Goal: Navigation & Orientation: Find specific page/section

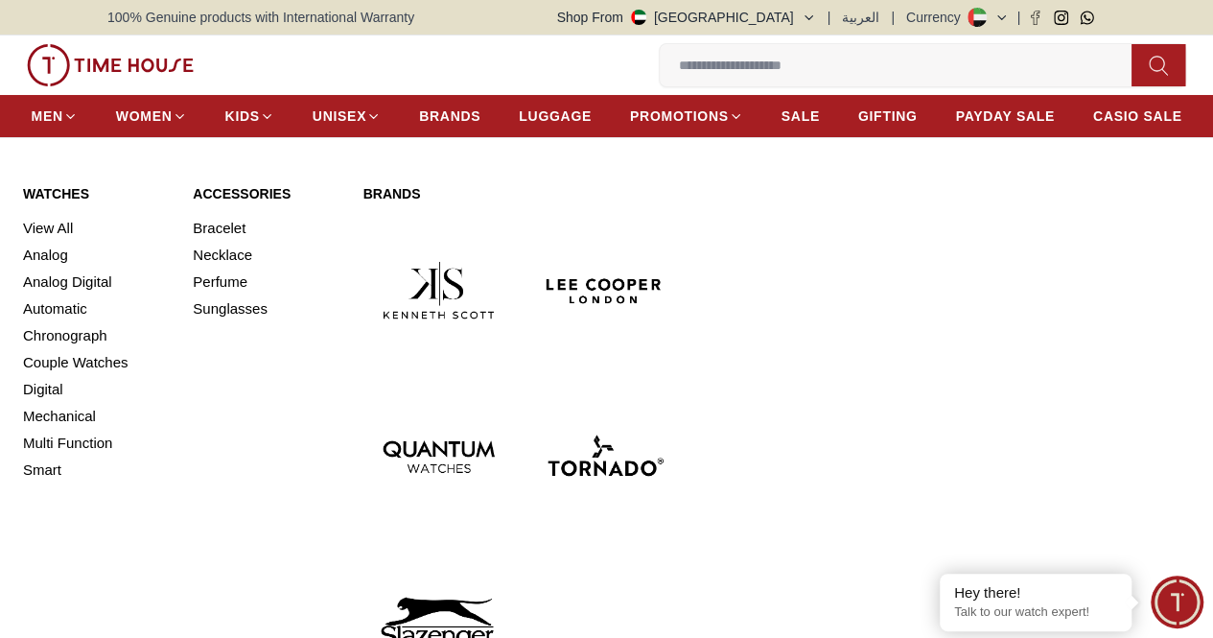
click at [944, 268] on div "Watches View All Analog Analog Digital Automatic Chronograph Couple Watches Dig…" at bounding box center [606, 441] width 1167 height 514
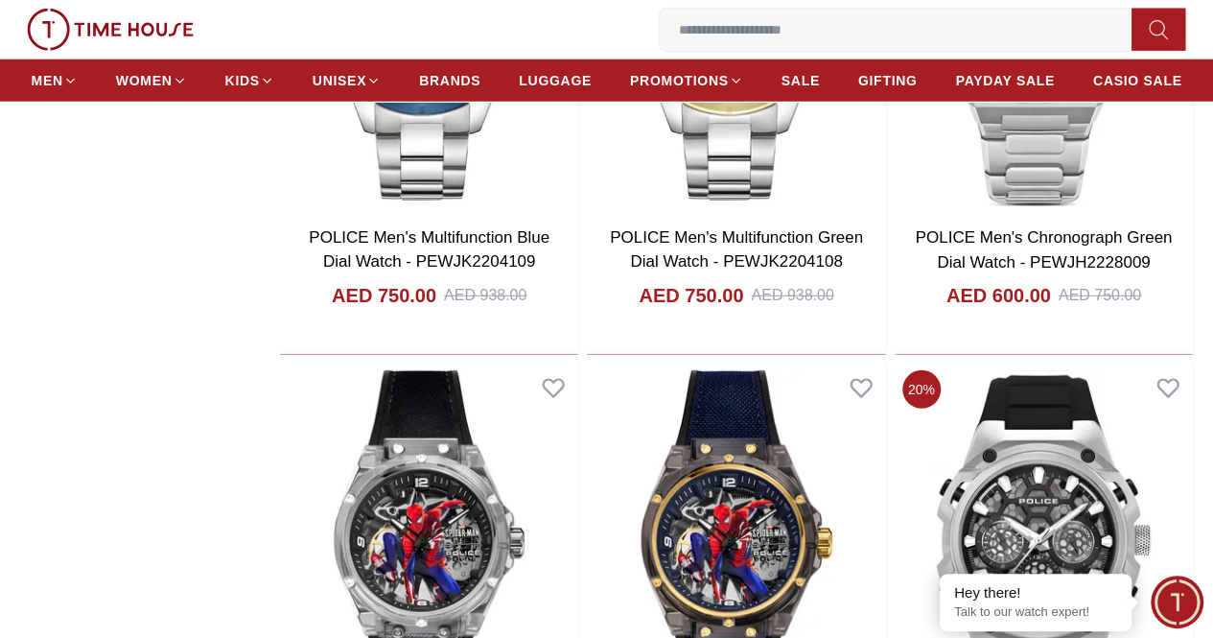
scroll to position [2589, 0]
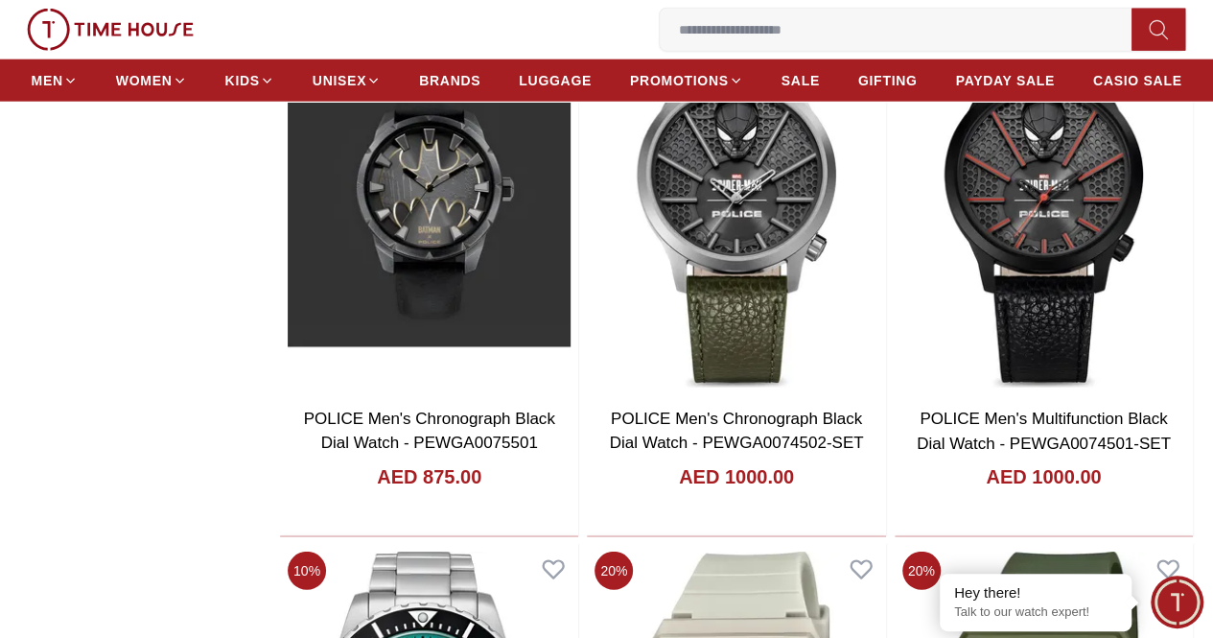
scroll to position [6233, 0]
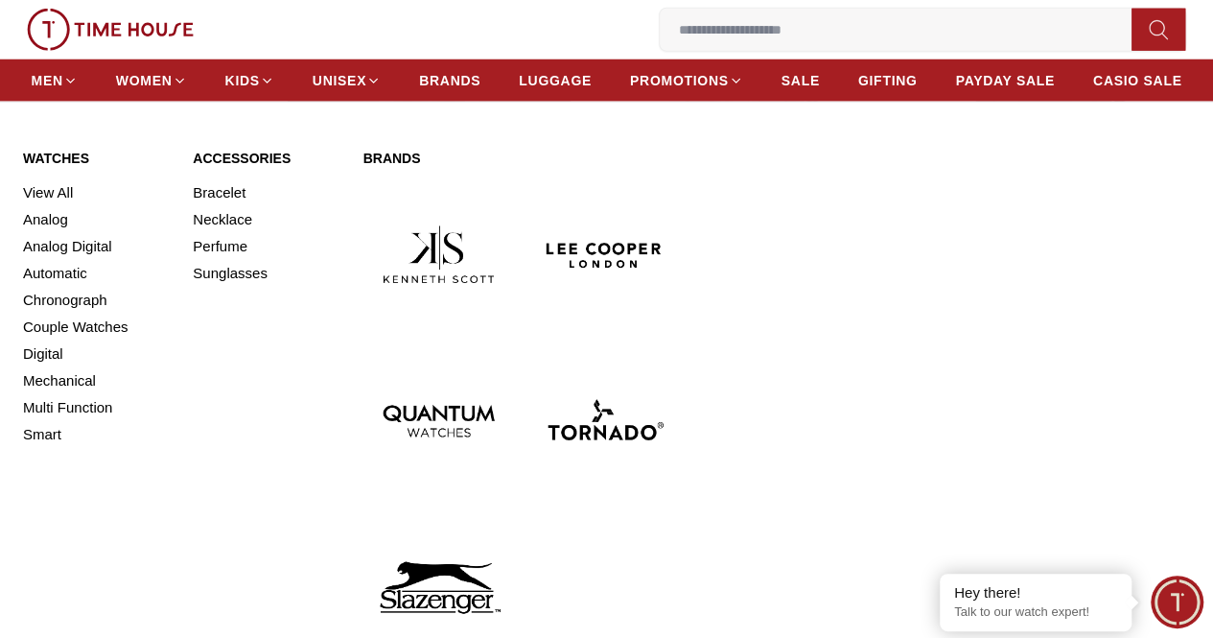
click at [514, 345] on img at bounding box center [438, 420] width 151 height 151
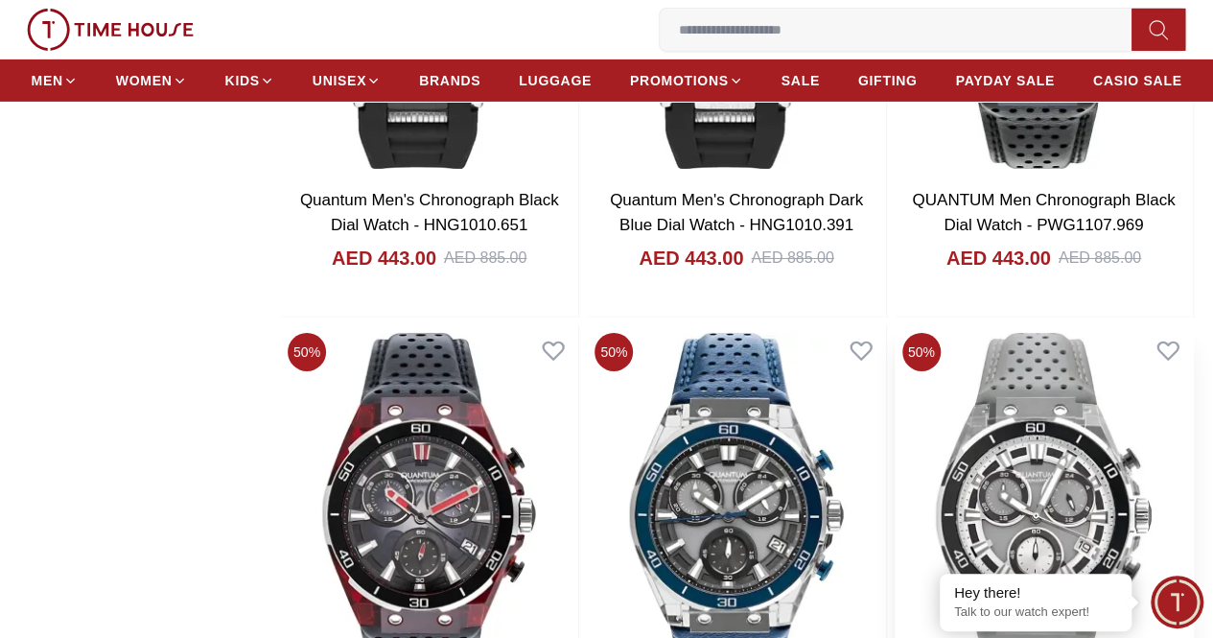
scroll to position [3165, 0]
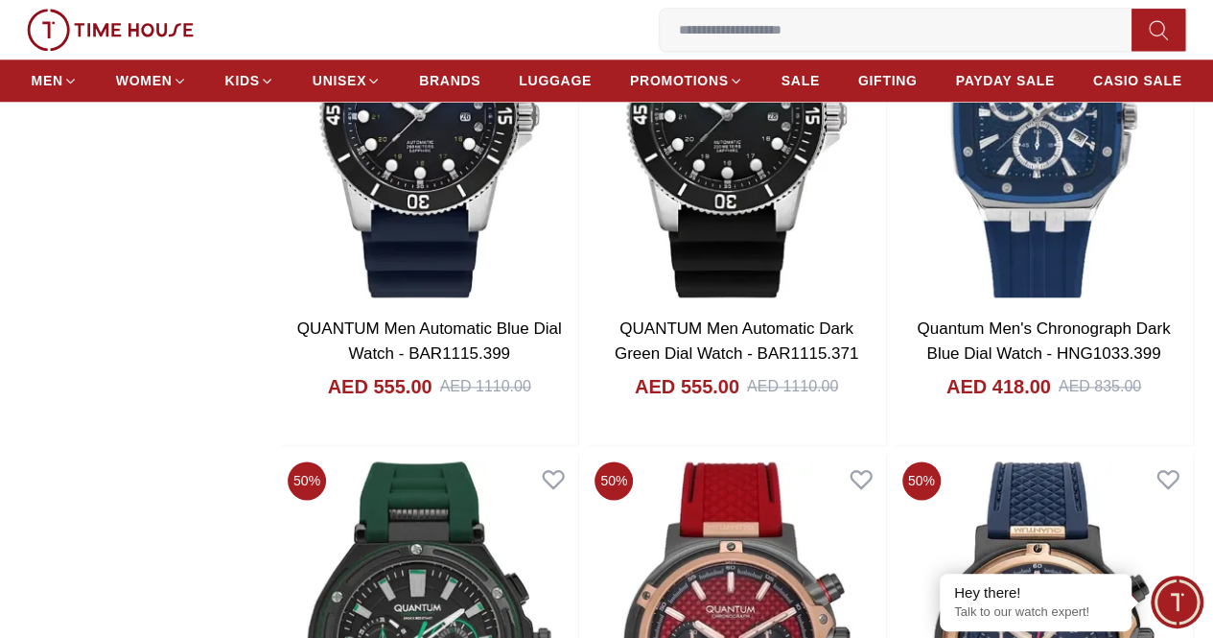
scroll to position [5082, 0]
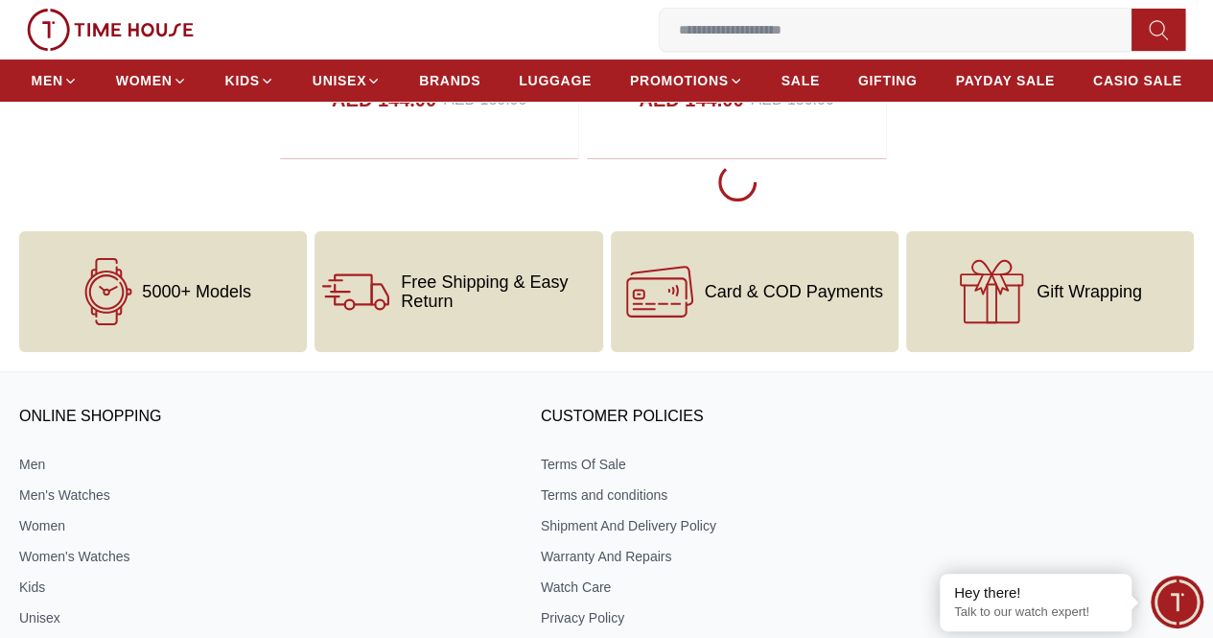
scroll to position [3784, 0]
